Goal: Complete application form

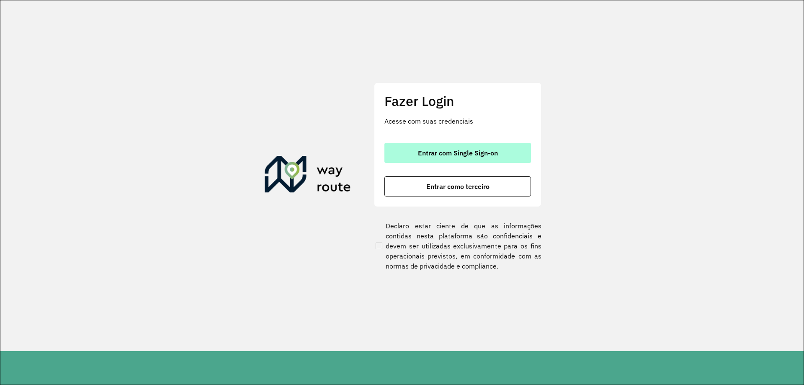
click at [447, 153] on span "Entrar com Single Sign-on" at bounding box center [458, 153] width 80 height 7
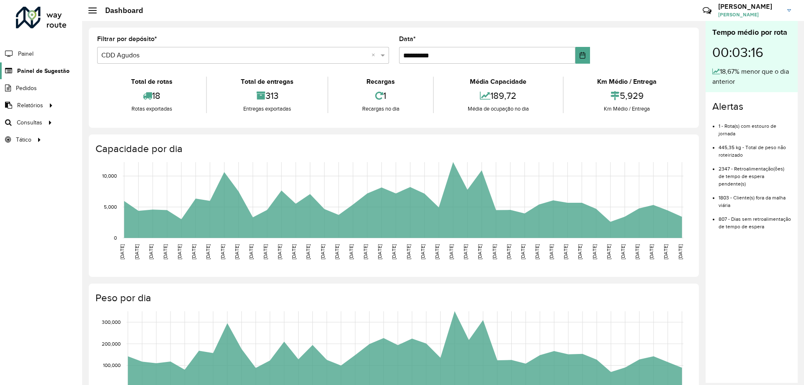
click at [54, 68] on span "Painel de Sugestão" at bounding box center [43, 71] width 52 height 9
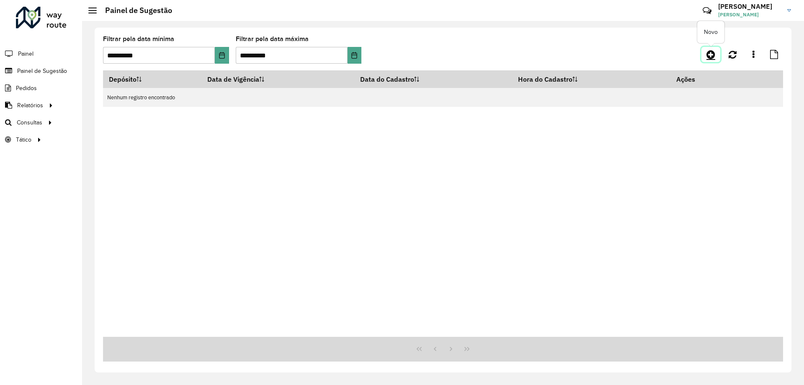
click at [715, 54] on icon at bounding box center [710, 54] width 9 height 10
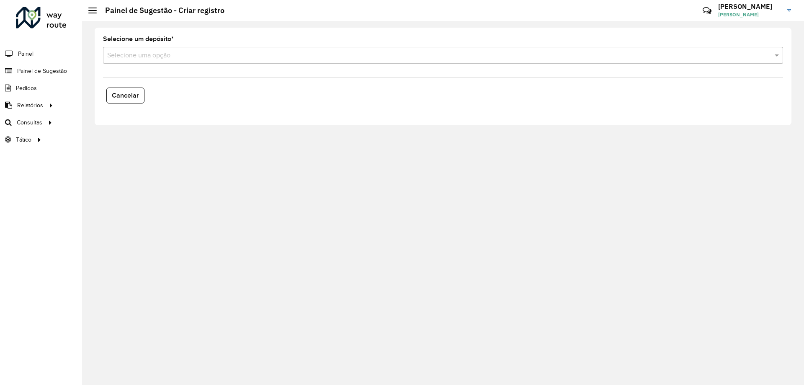
click at [122, 59] on input "text" at bounding box center [434, 56] width 655 height 10
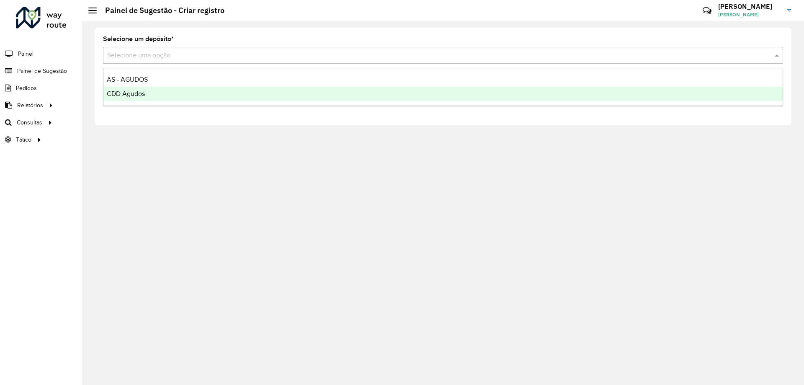
click at [133, 92] on span "CDD Agudos" at bounding box center [126, 93] width 38 height 7
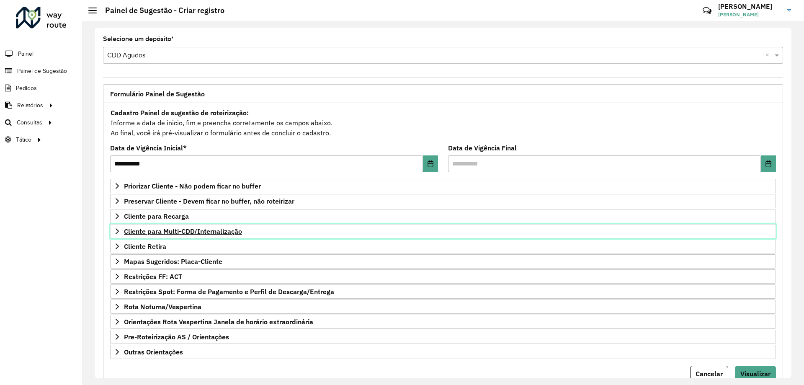
click at [192, 232] on span "Cliente para Multi-CDD/Internalização" at bounding box center [183, 231] width 118 height 7
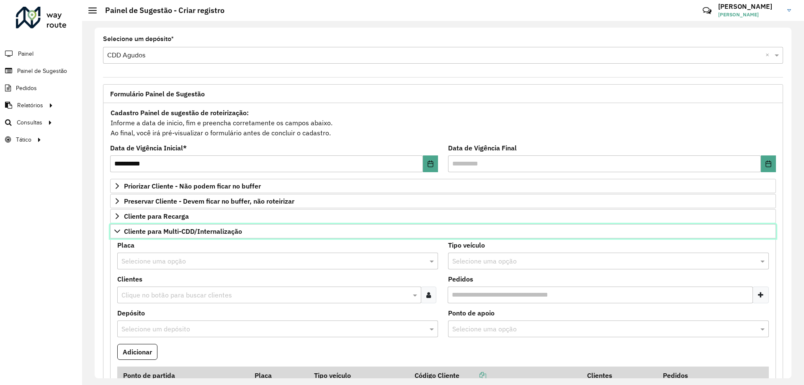
scroll to position [168, 0]
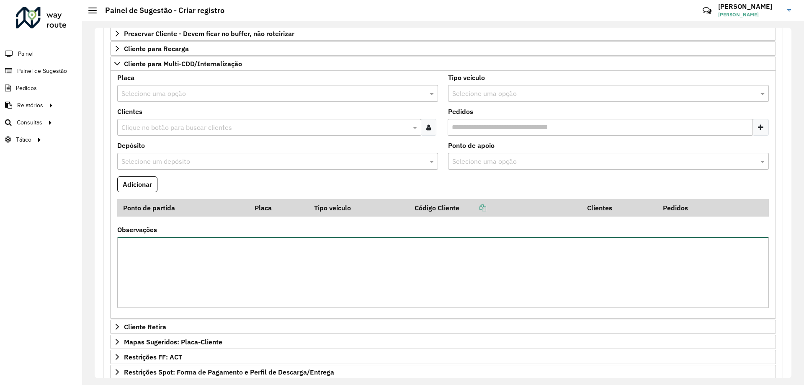
click at [203, 263] on textarea "Observações" at bounding box center [443, 272] width 652 height 71
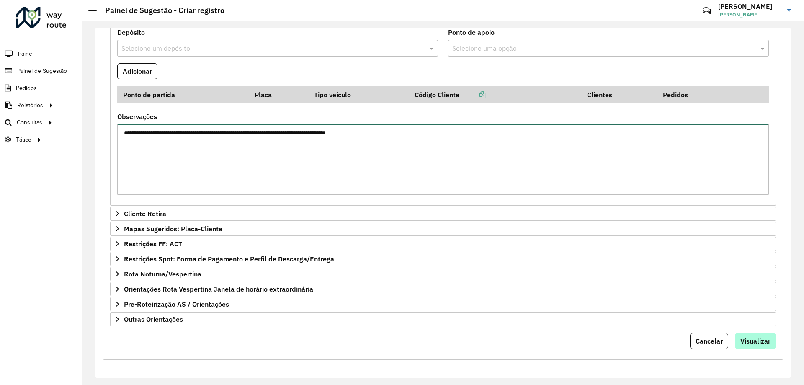
type textarea "**********"
click at [745, 338] on span "Visualizar" at bounding box center [755, 341] width 30 height 8
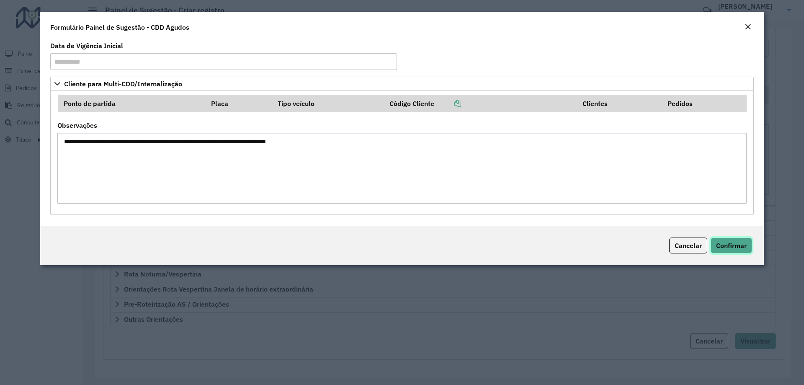
click at [727, 243] on span "Confirmar" at bounding box center [731, 245] width 31 height 8
